Goal: Task Accomplishment & Management: Complete application form

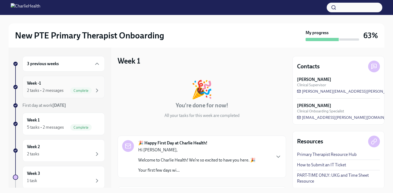
click at [47, 88] on div "2 tasks • 2 messages" at bounding box center [45, 91] width 37 height 6
click at [67, 90] on div "2 tasks • 2 messages Complete" at bounding box center [63, 90] width 73 height 6
click at [52, 129] on div "5 tasks • 2 messages" at bounding box center [45, 127] width 37 height 6
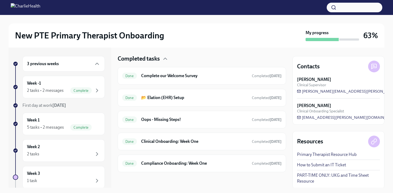
scroll to position [180, 0]
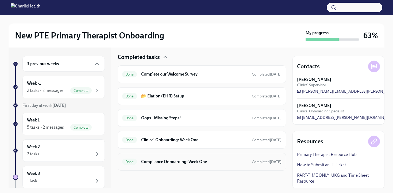
click at [202, 168] on div "Done Compliance Onboarding: Week One Completed [DATE]" at bounding box center [202, 162] width 168 height 18
click at [204, 164] on h6 "Compliance Onboarding: Week One" at bounding box center [194, 162] width 106 height 6
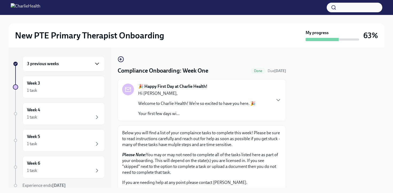
click at [95, 63] on icon "button" at bounding box center [97, 64] width 6 height 6
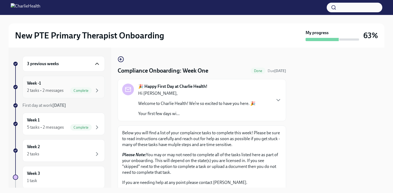
click at [66, 83] on div "Week -1 2 tasks • 2 messages Complete" at bounding box center [63, 86] width 73 height 13
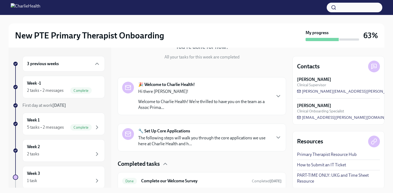
scroll to position [100, 0]
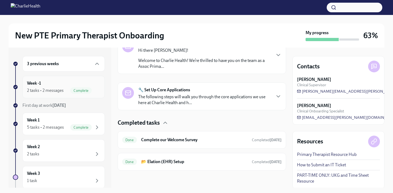
click at [48, 88] on div "2 tasks • 2 messages" at bounding box center [45, 91] width 37 height 6
click at [63, 65] on div "3 previous weeks" at bounding box center [63, 64] width 73 height 6
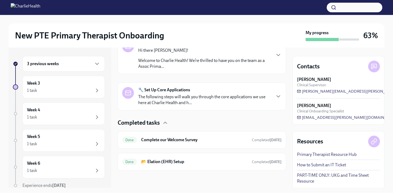
click at [66, 69] on div "3 previous weeks" at bounding box center [63, 63] width 82 height 15
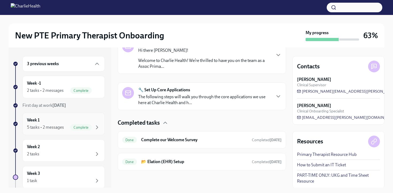
click at [61, 127] on div "5 tasks • 2 messages" at bounding box center [45, 127] width 37 height 6
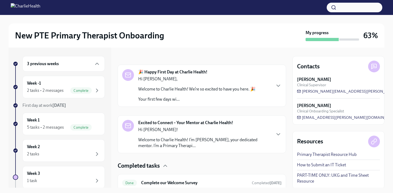
scroll to position [180, 0]
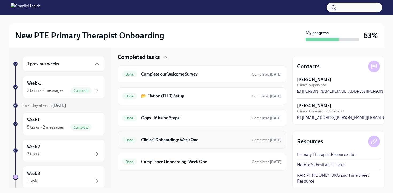
click at [202, 140] on h6 "Clinical Onboarding: Week One" at bounding box center [194, 140] width 106 height 6
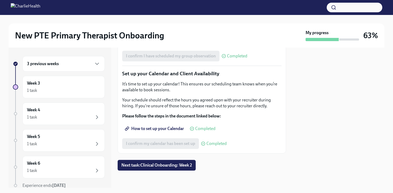
scroll to position [860, 0]
click at [72, 64] on div "3 previous weeks" at bounding box center [63, 64] width 73 height 6
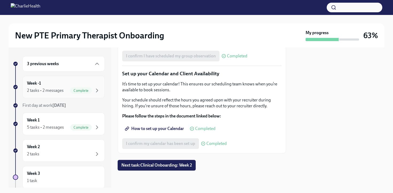
click at [64, 83] on div "Week -1 2 tasks • 2 messages Complete" at bounding box center [63, 86] width 73 height 13
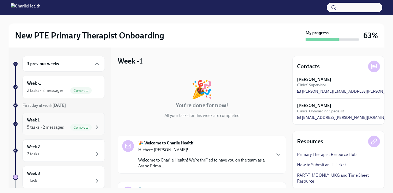
click at [54, 119] on div "Week 1 5 tasks • 2 messages Complete" at bounding box center [63, 123] width 73 height 13
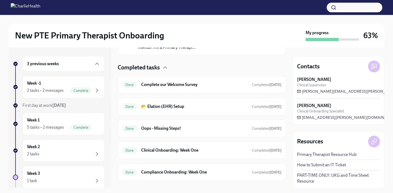
scroll to position [180, 0]
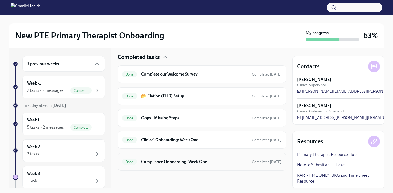
click at [176, 159] on h6 "Compliance Onboarding: Week One" at bounding box center [194, 162] width 106 height 6
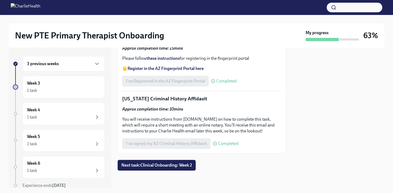
scroll to position [825, 0]
click at [174, 165] on span "Next task : Clinical Onboarding: Week 2" at bounding box center [156, 165] width 71 height 5
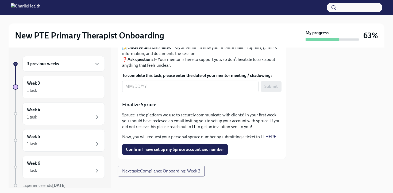
scroll to position [596, 0]
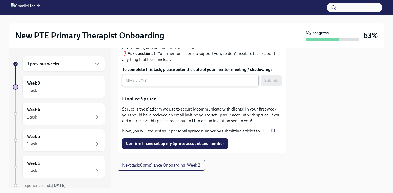
click at [158, 84] on textarea "To complete this task, please enter the date of your mentor meeting / shadowing:" at bounding box center [190, 80] width 130 height 6
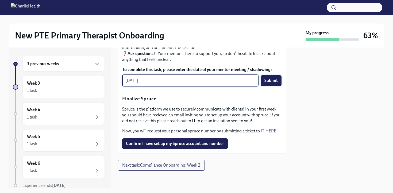
type textarea "[DATE]"
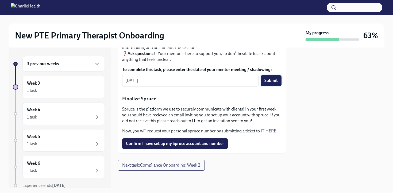
click at [271, 83] on span "Submit" at bounding box center [270, 80] width 13 height 5
click at [209, 143] on span "Confirm I have set up my Spruce account and number" at bounding box center [175, 143] width 98 height 5
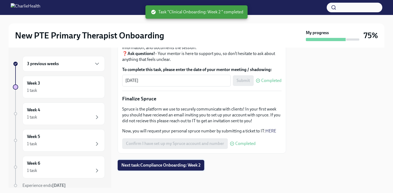
click at [169, 168] on span "Next task : Compliance Onboarding: Week 2" at bounding box center [160, 165] width 79 height 5
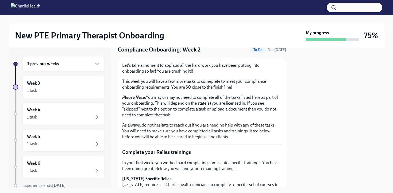
scroll to position [21, 0]
